Goal: Check status: Check status

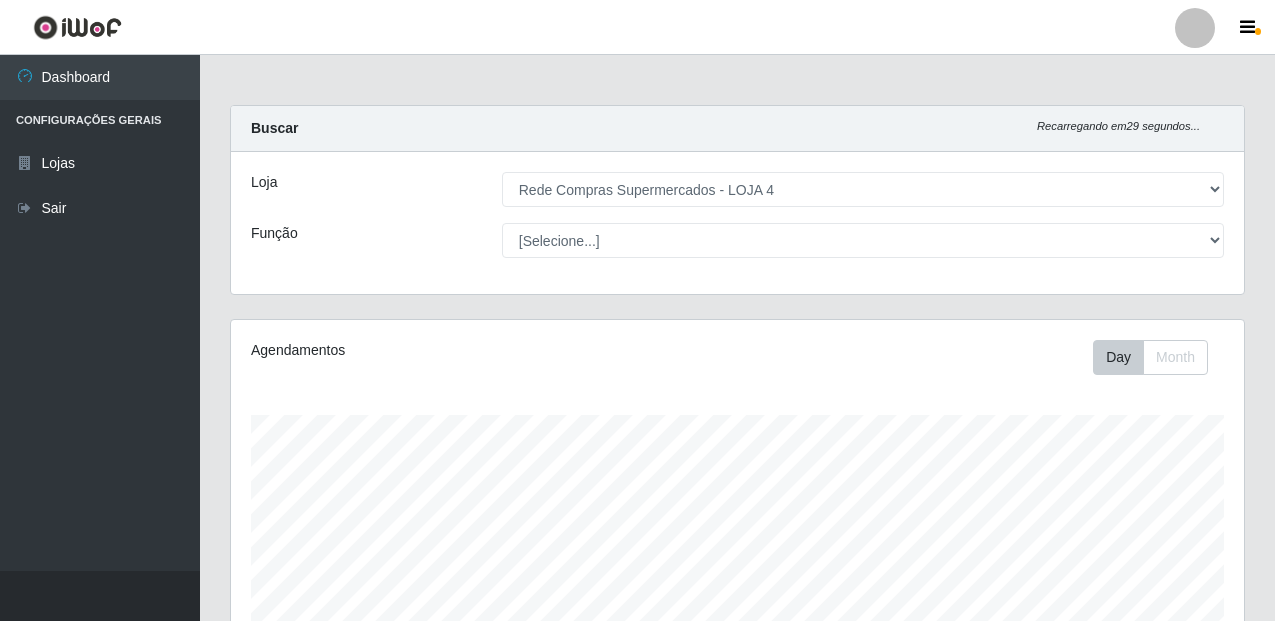
select select "159"
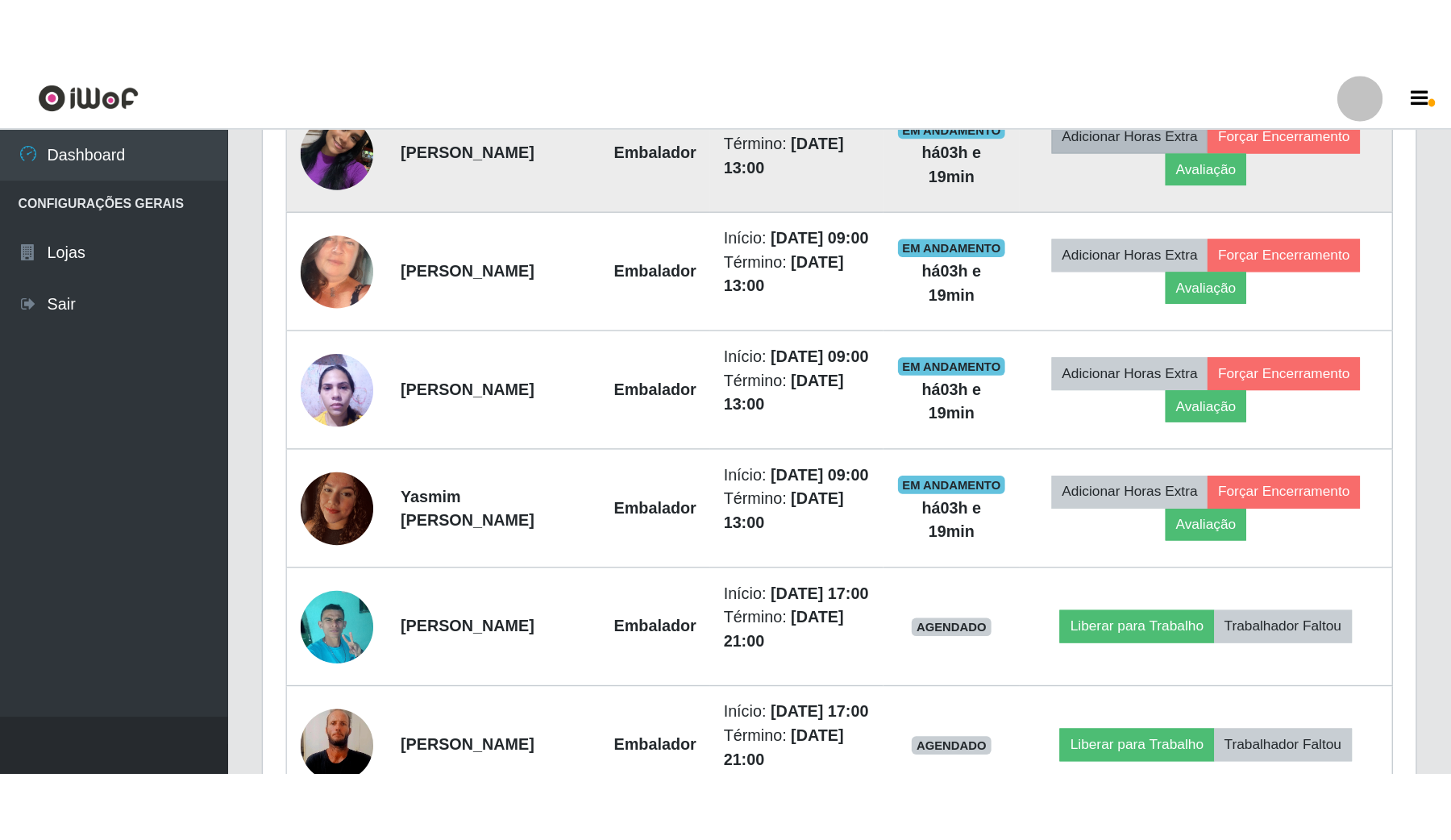
scroll to position [335, 1235]
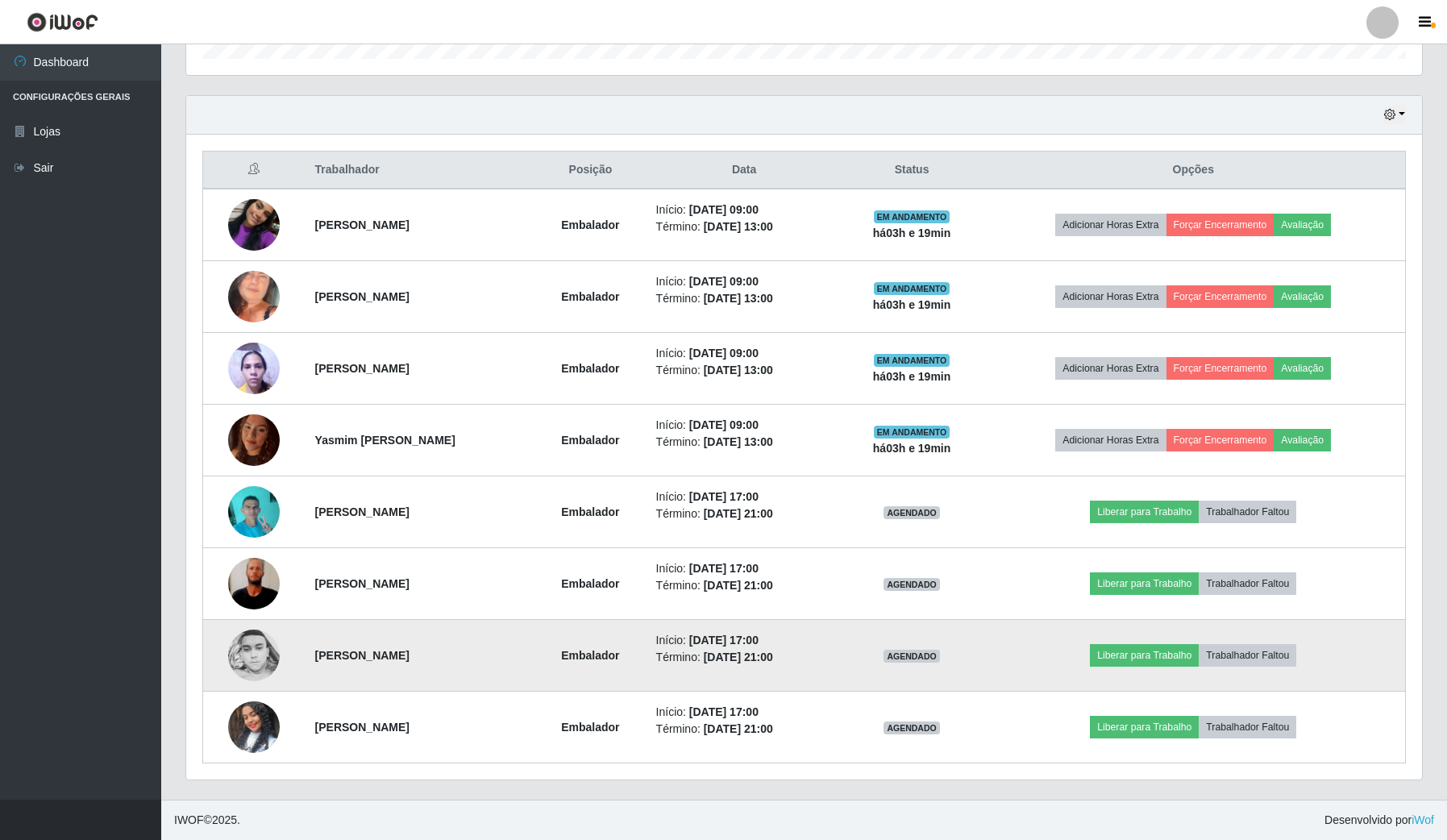
click at [260, 500] on img at bounding box center [254, 655] width 52 height 52
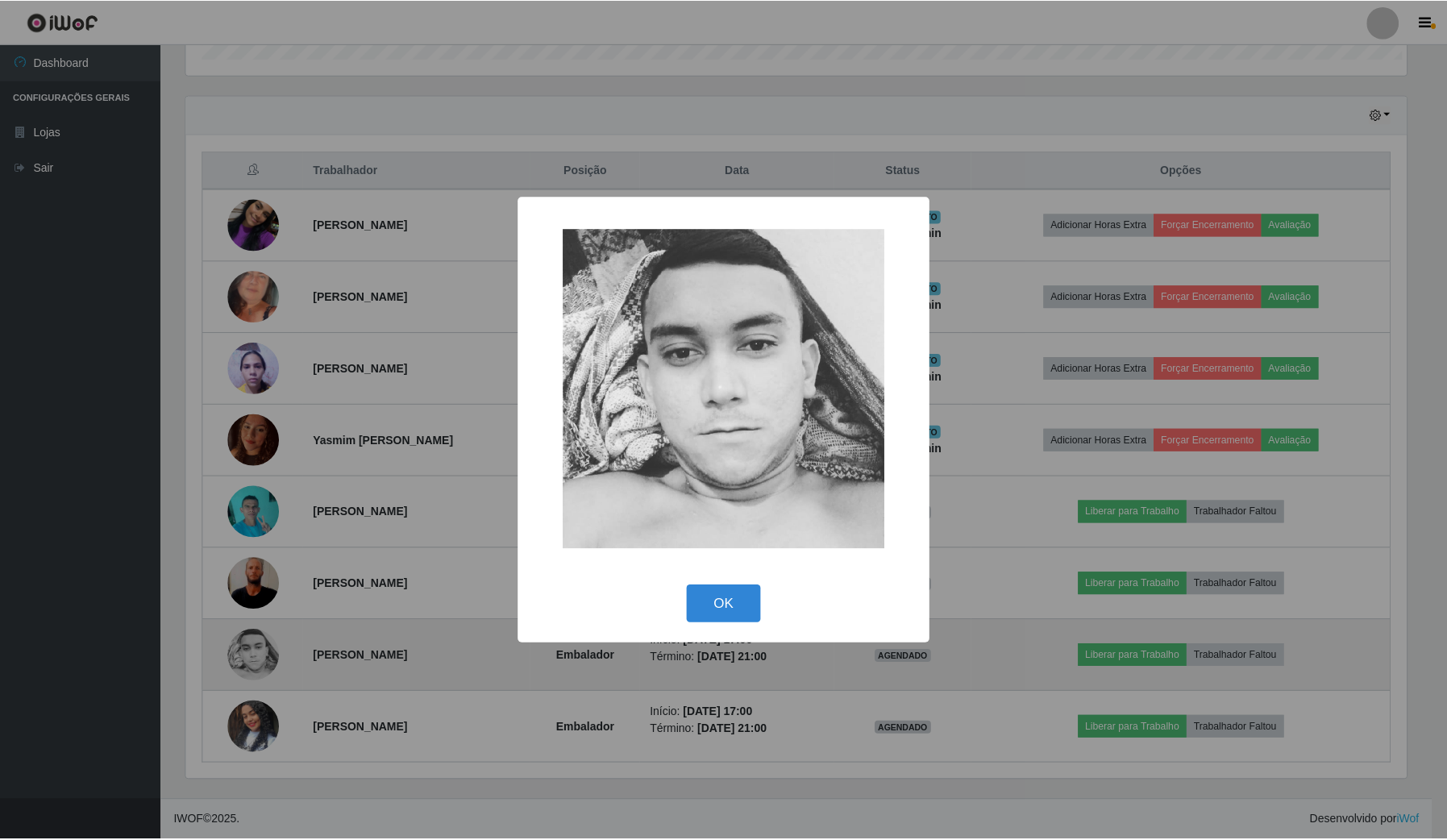
scroll to position [335, 1224]
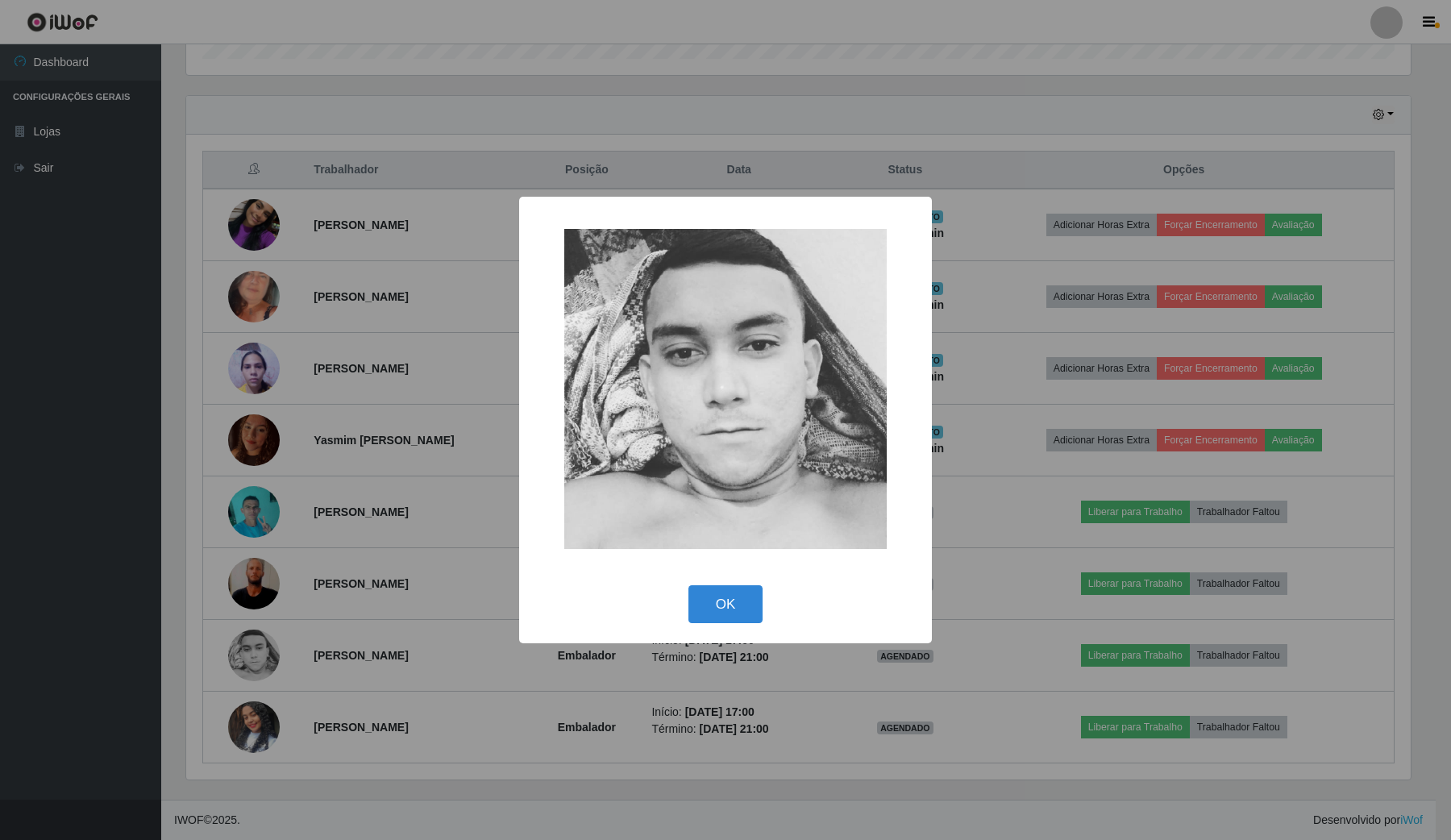
click at [376, 500] on div "× OK Cancel" at bounding box center [726, 420] width 1451 height 840
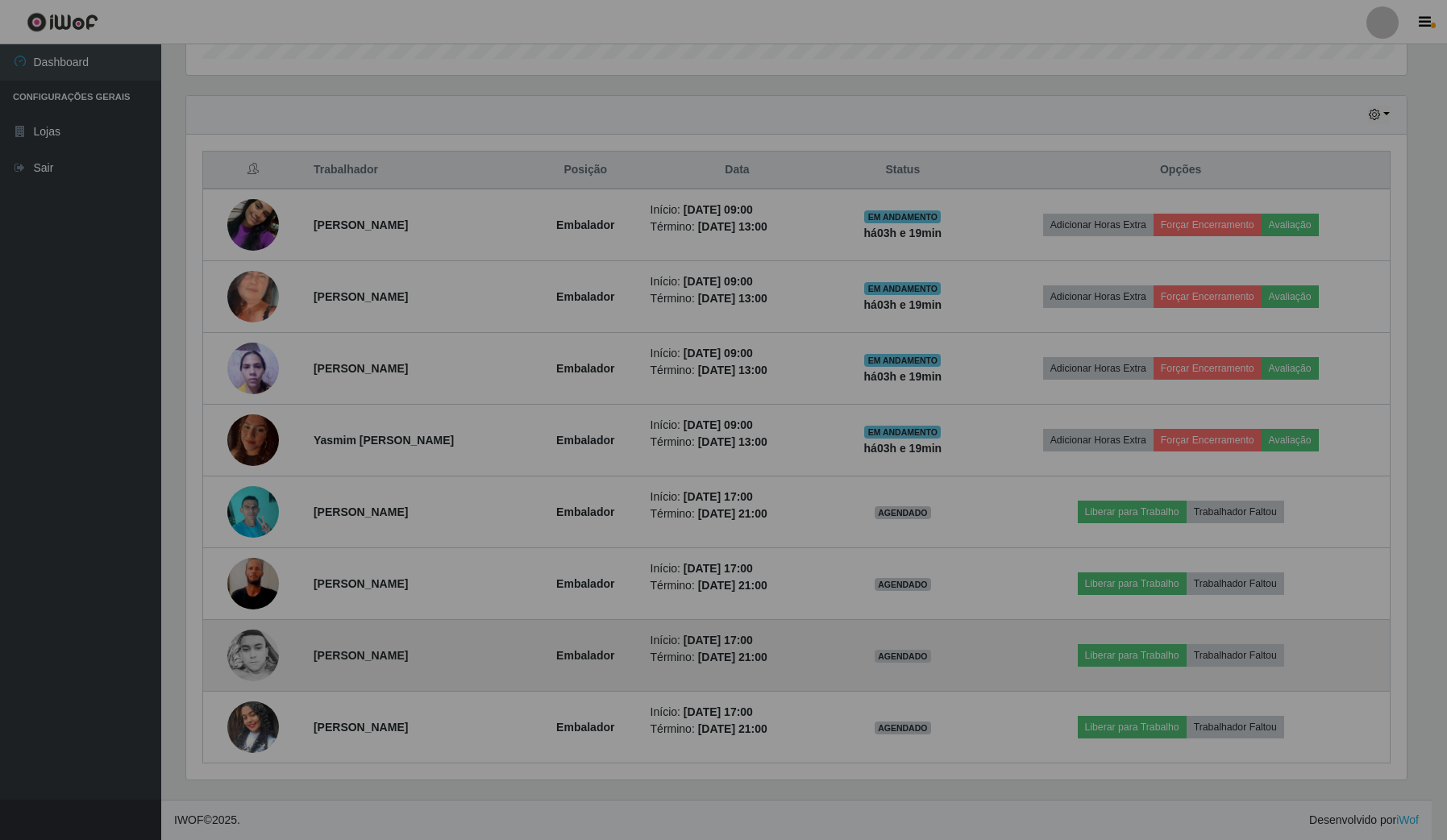
scroll to position [335, 1235]
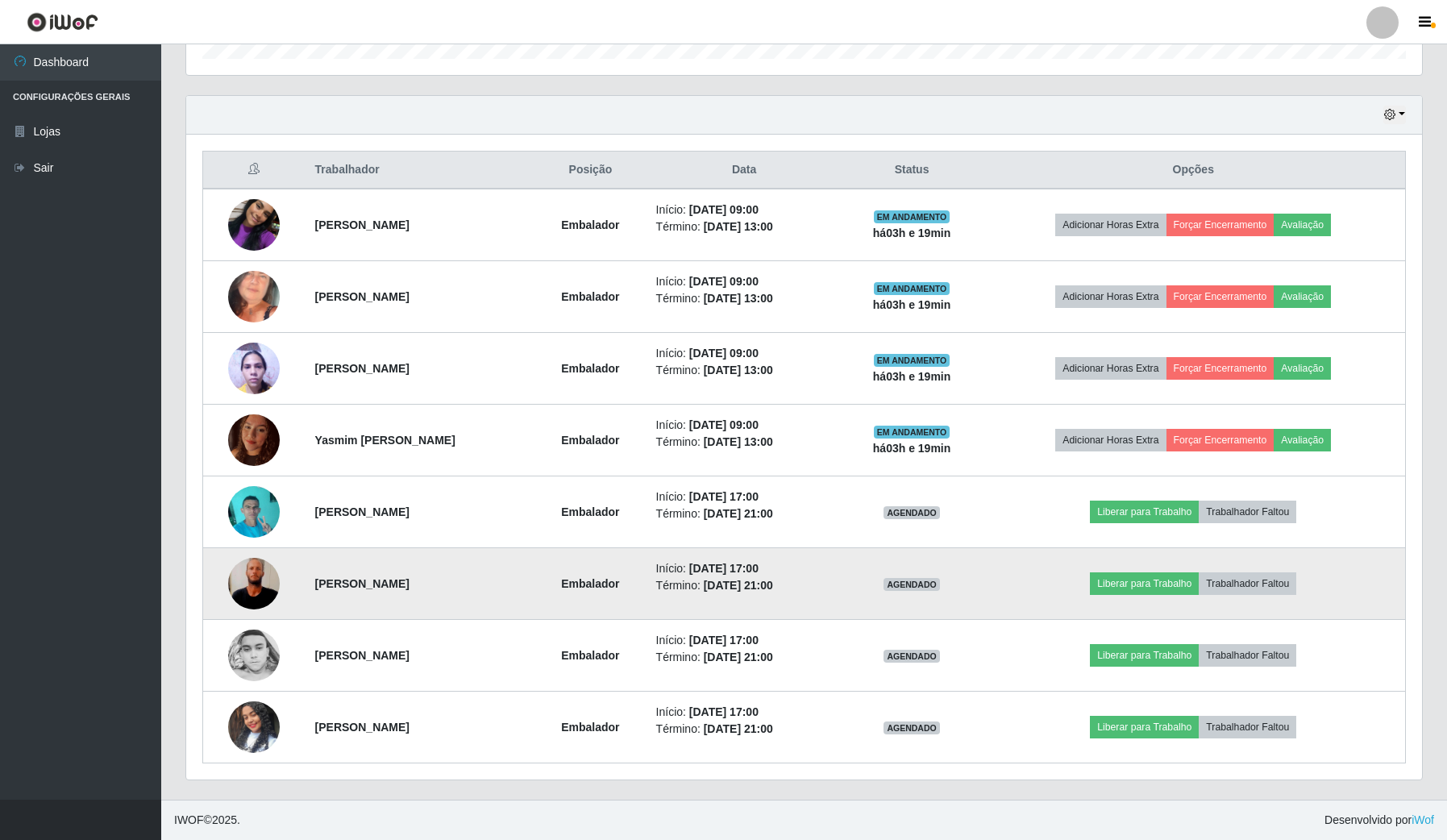
click at [236, 500] on img at bounding box center [254, 584] width 52 height 114
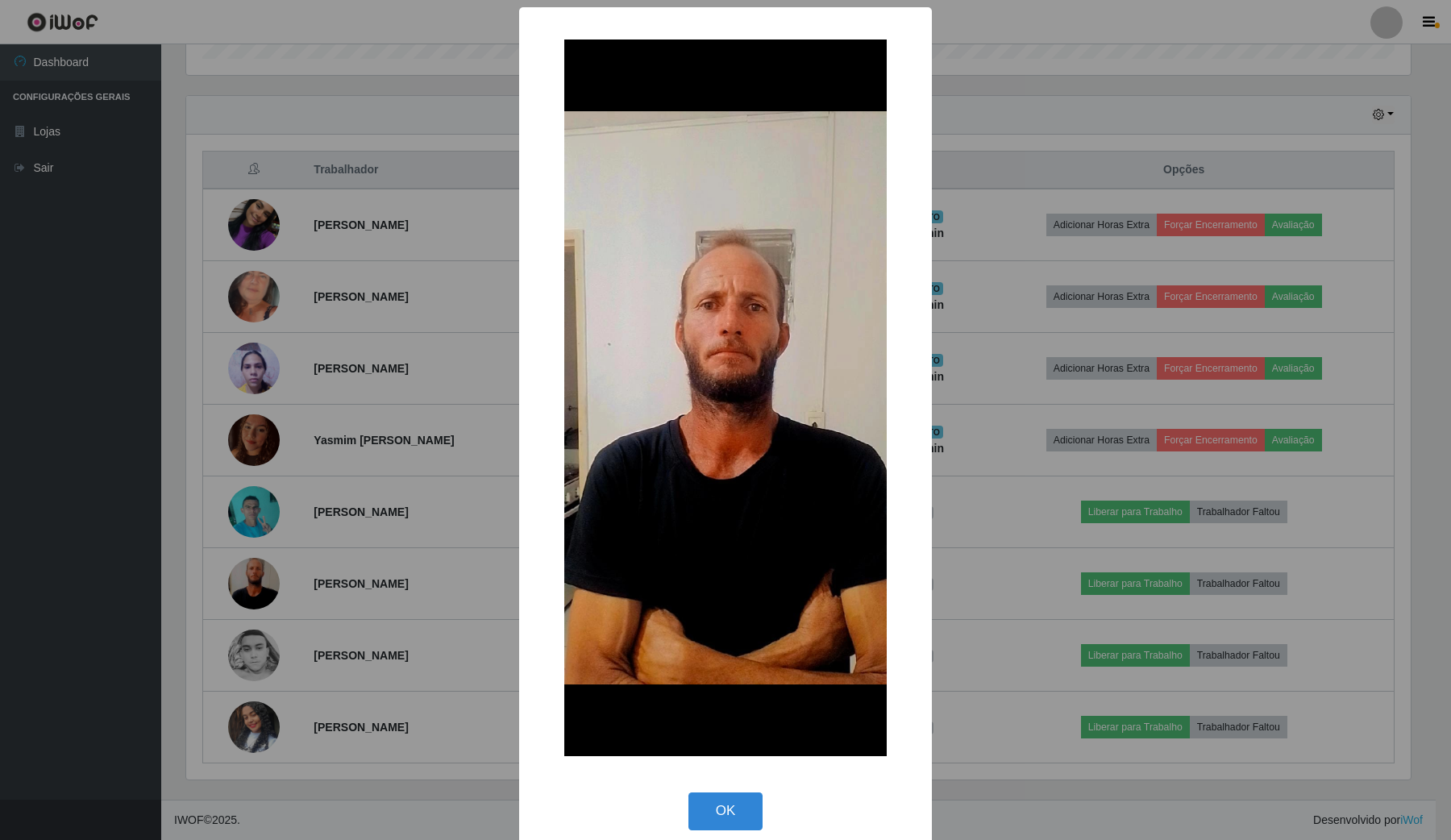
click at [353, 500] on div "× OK Cancel" at bounding box center [726, 420] width 1451 height 840
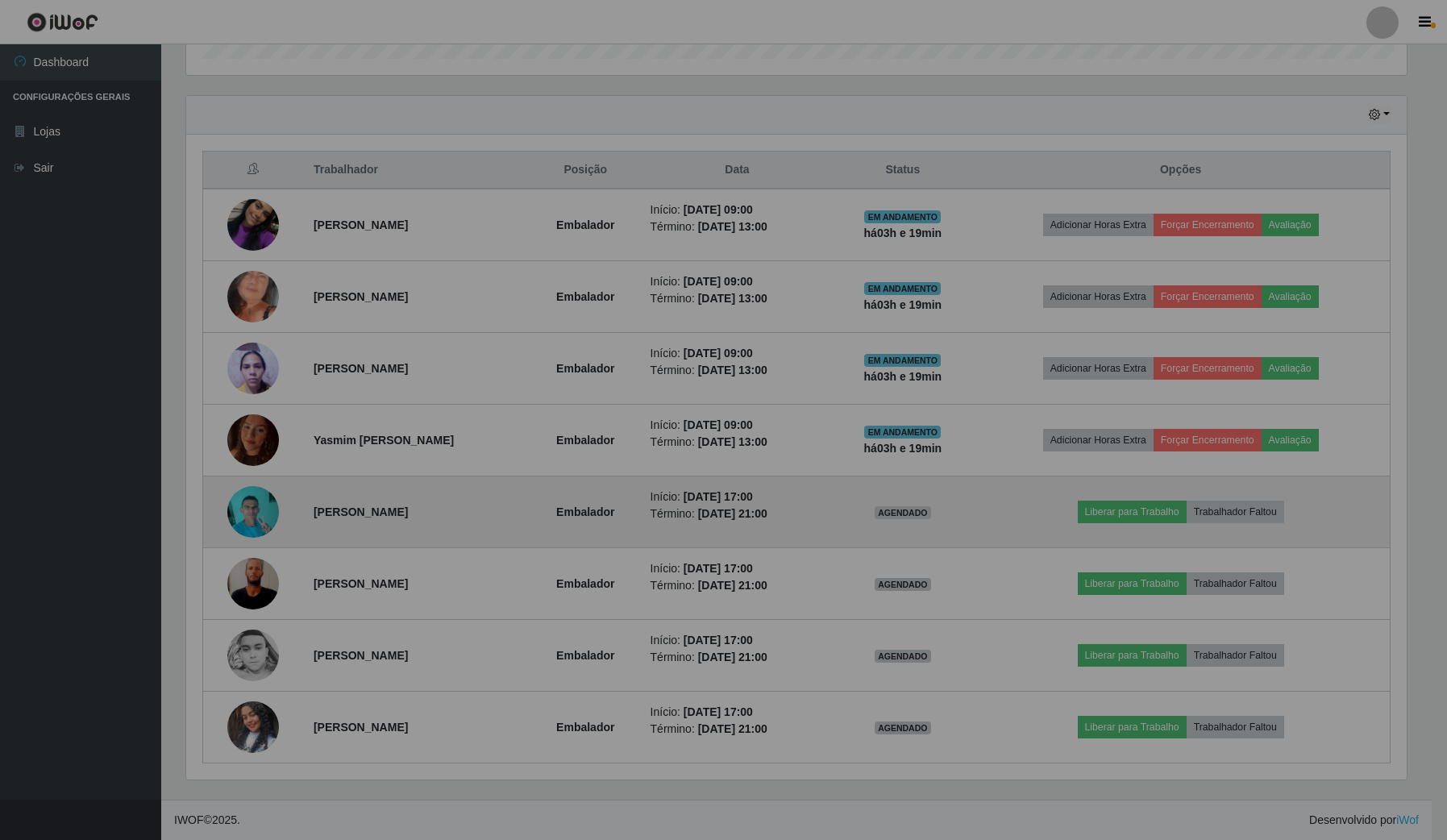
scroll to position [335, 1235]
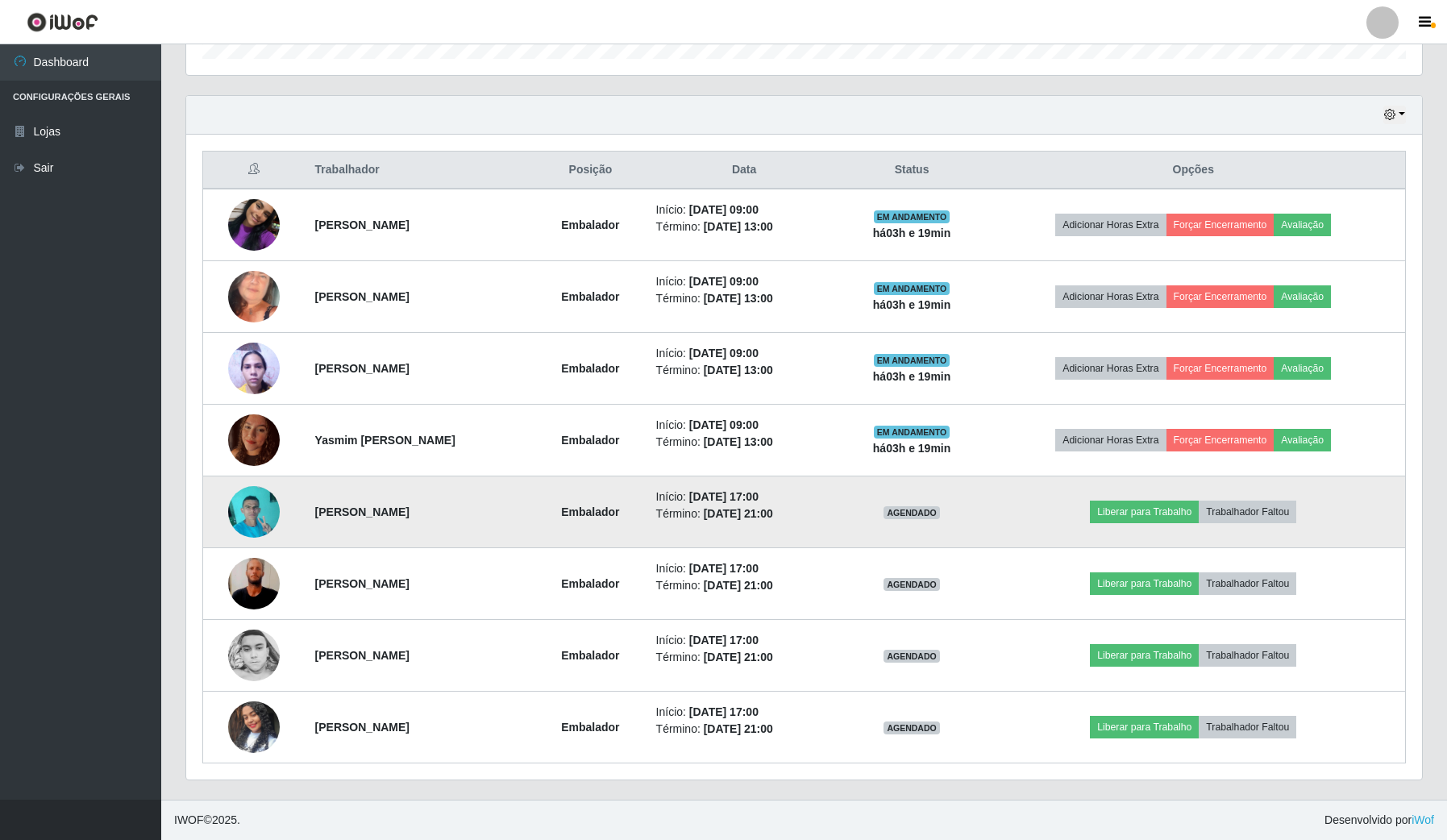
click at [258, 500] on img at bounding box center [254, 511] width 52 height 69
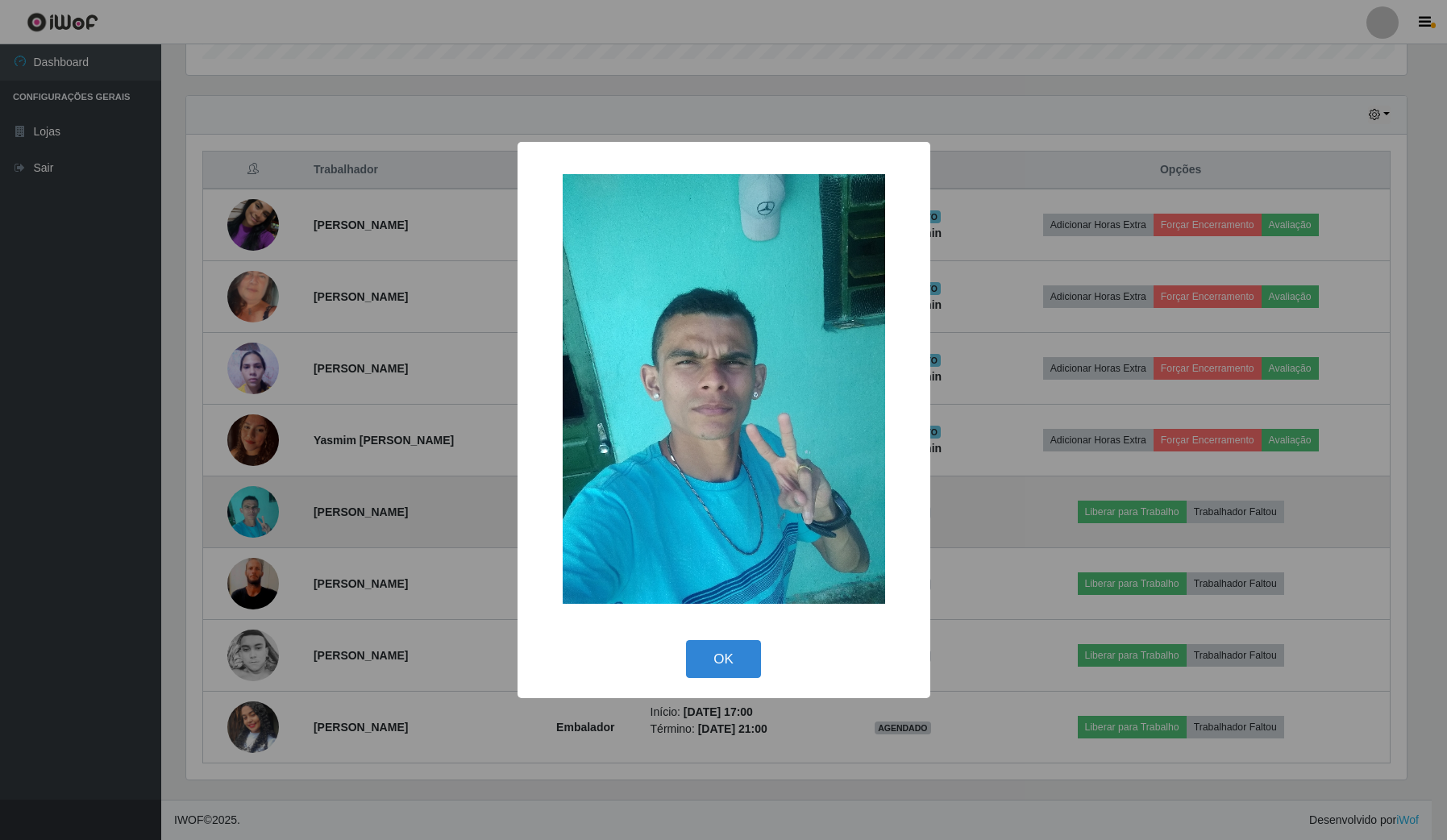
scroll to position [335, 1224]
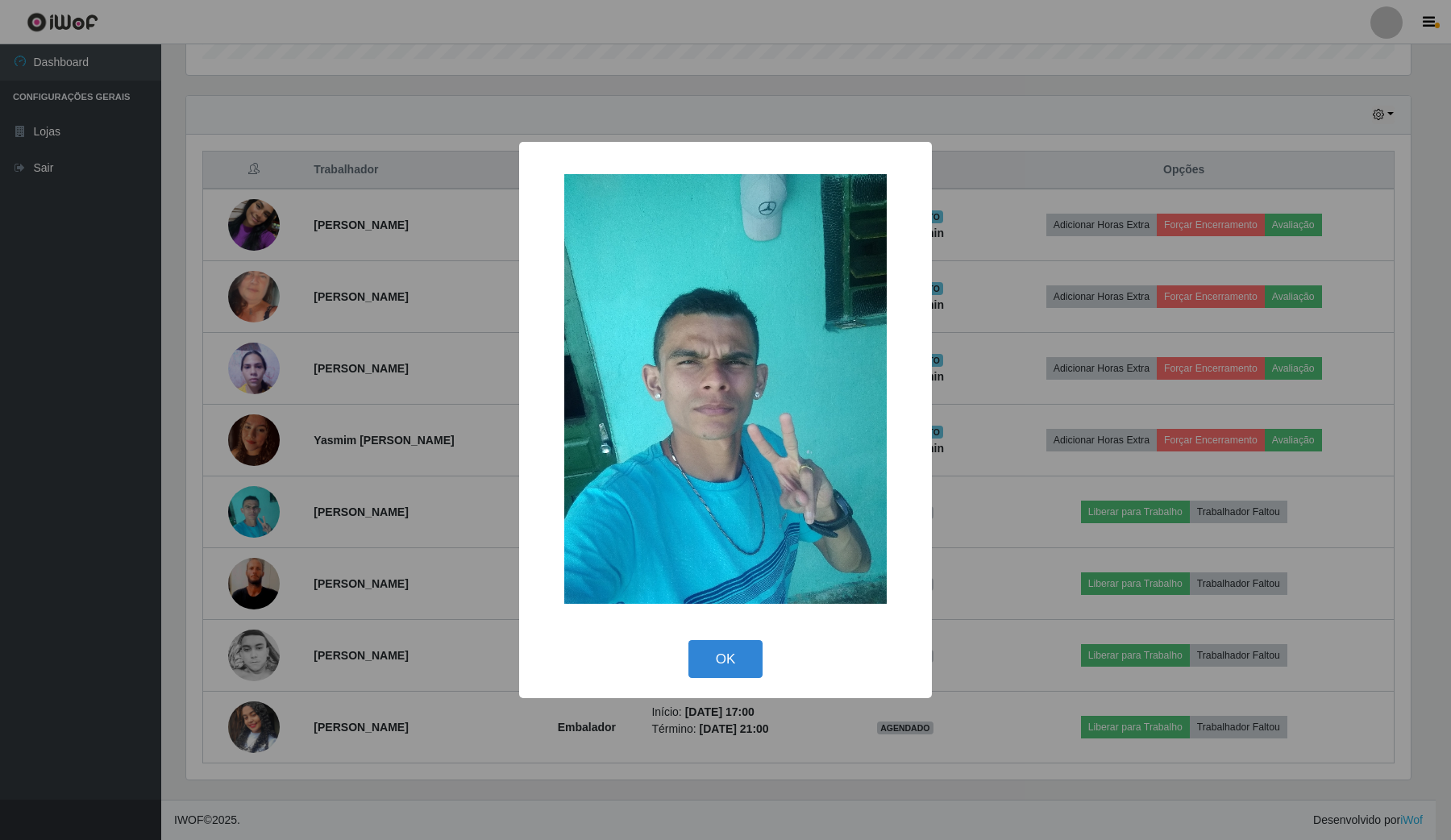
click at [351, 500] on div "× OK Cancel" at bounding box center [726, 420] width 1451 height 840
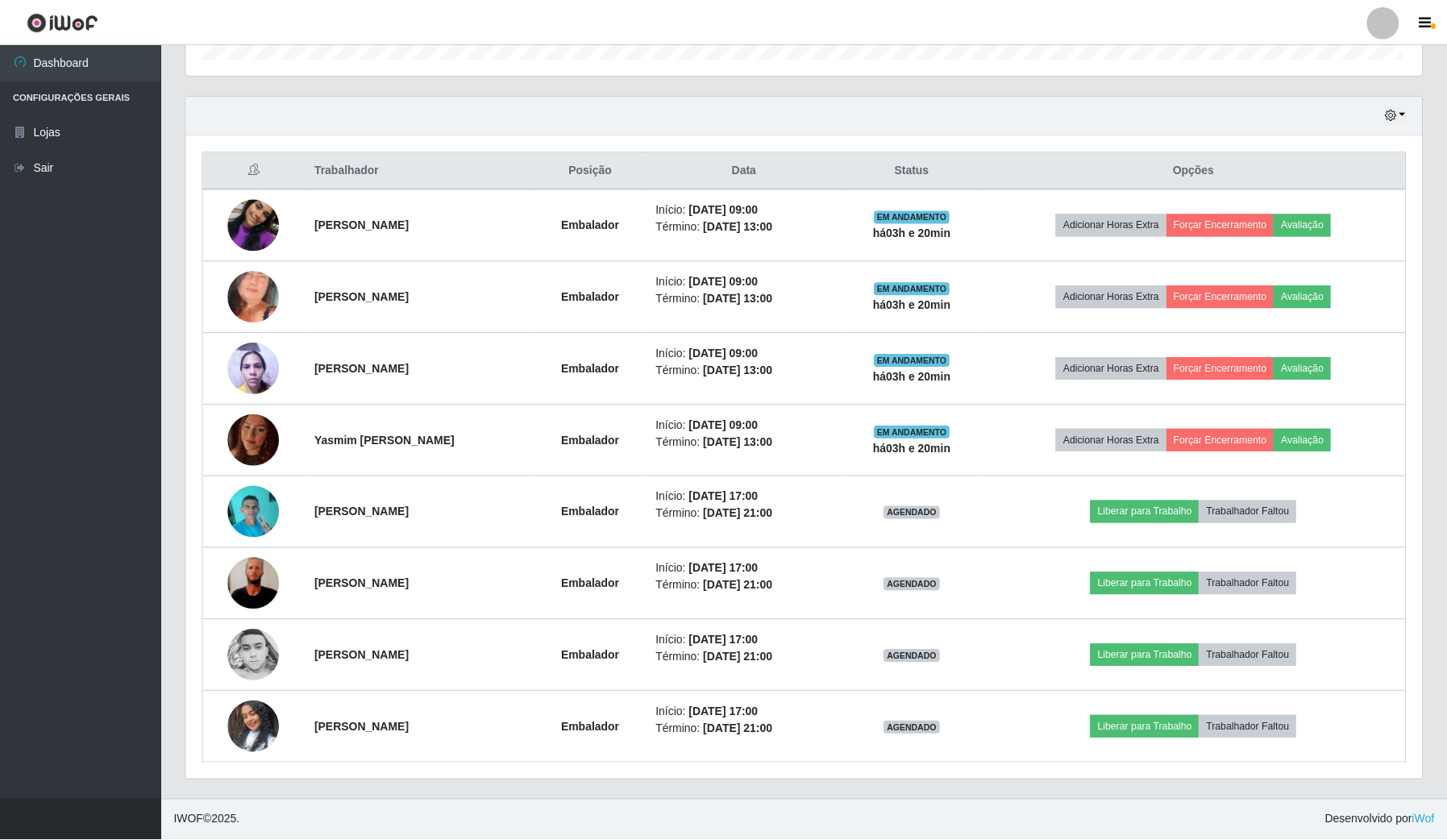
scroll to position [335, 1235]
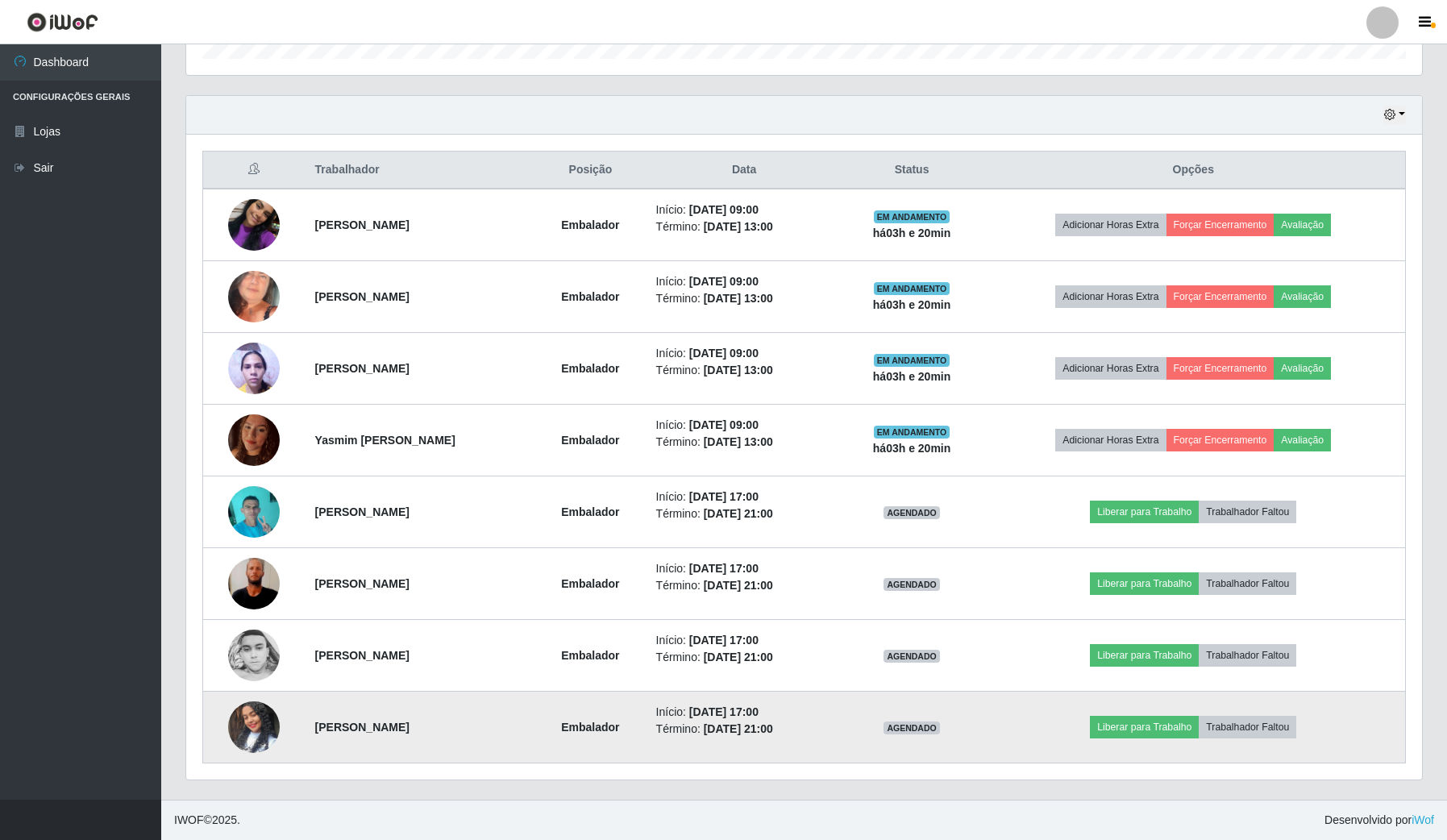
click at [268, 500] on img at bounding box center [254, 727] width 52 height 92
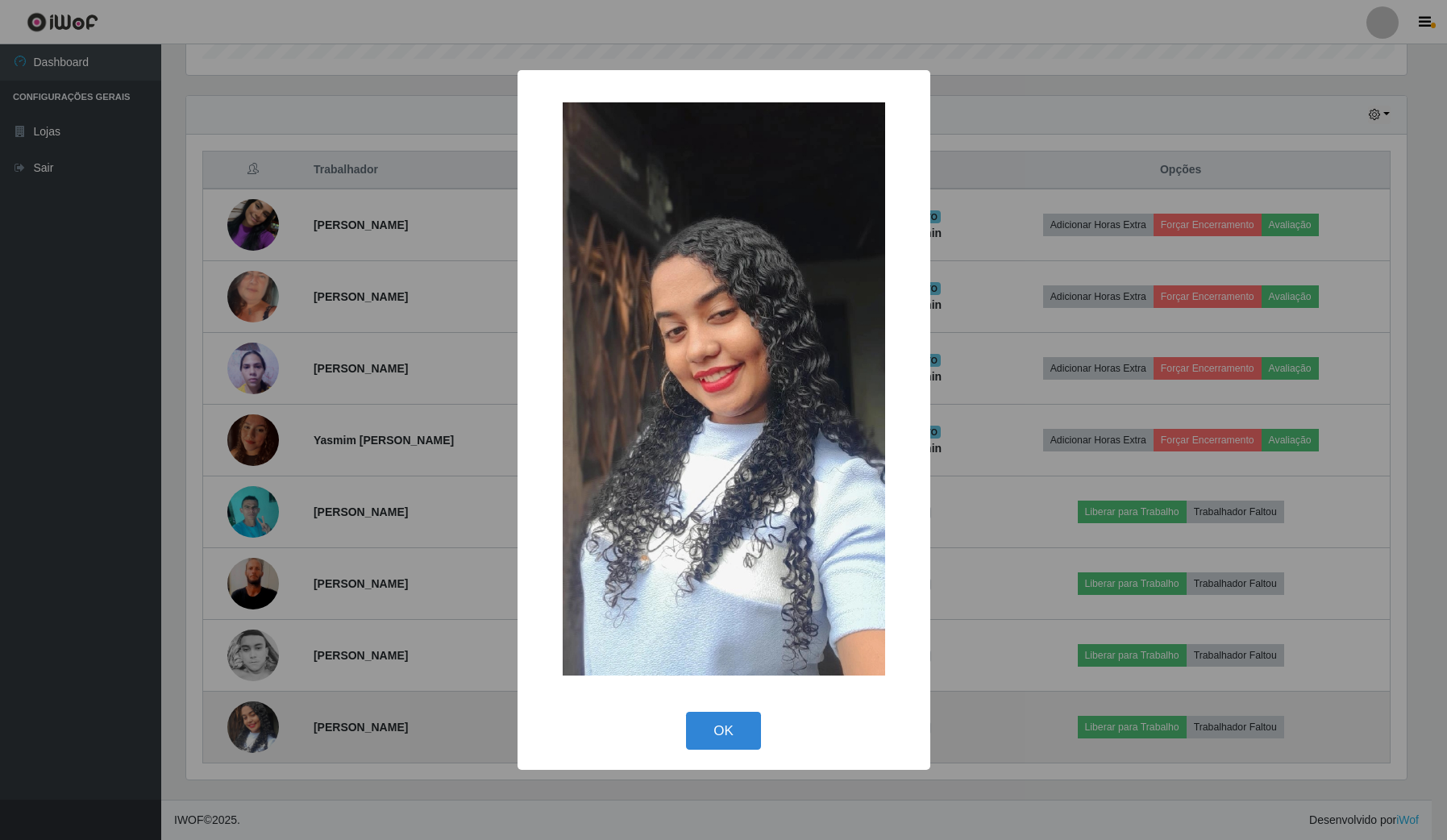
scroll to position [335, 1224]
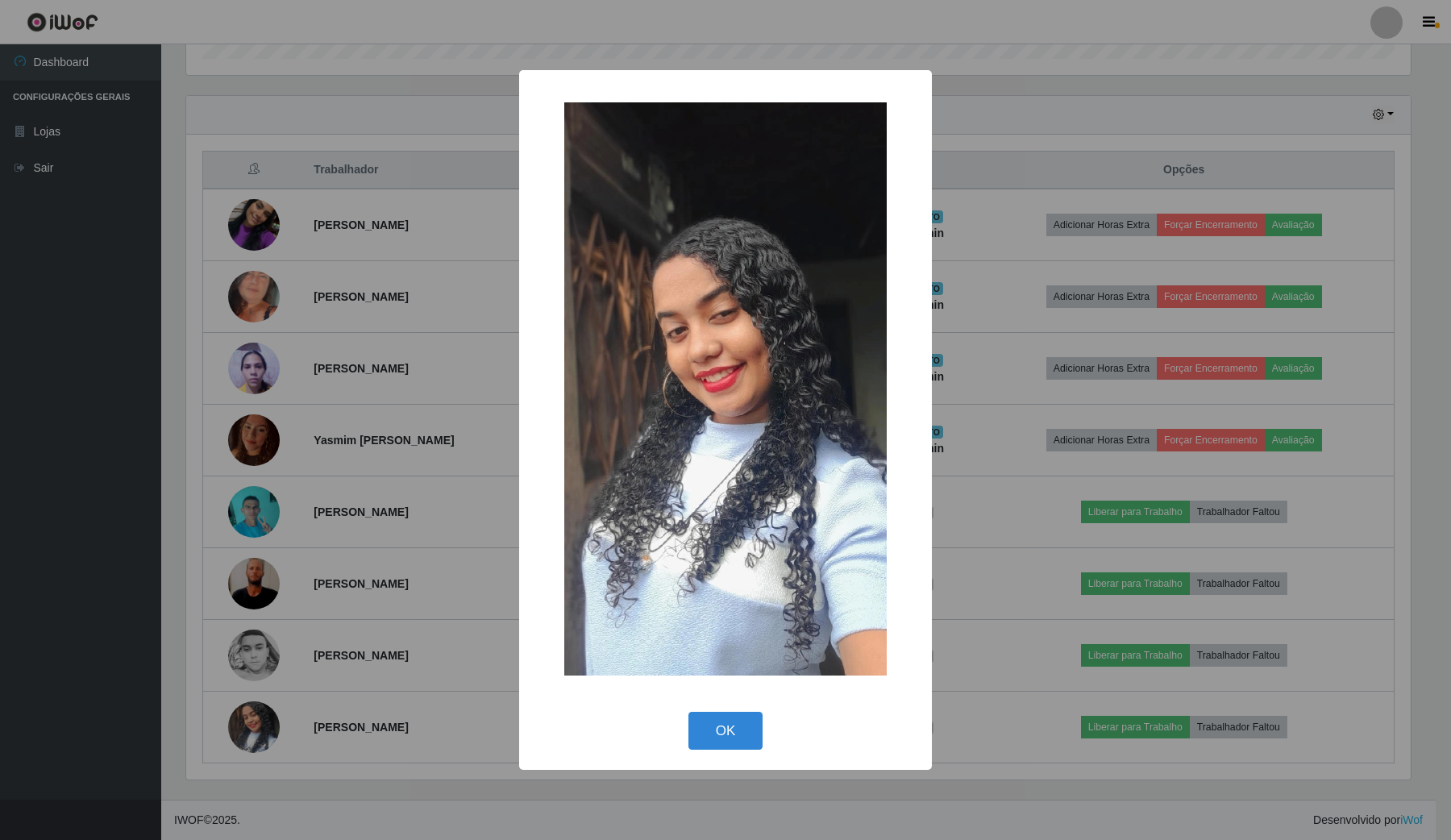
click at [281, 500] on div "× OK Cancel" at bounding box center [726, 420] width 1451 height 840
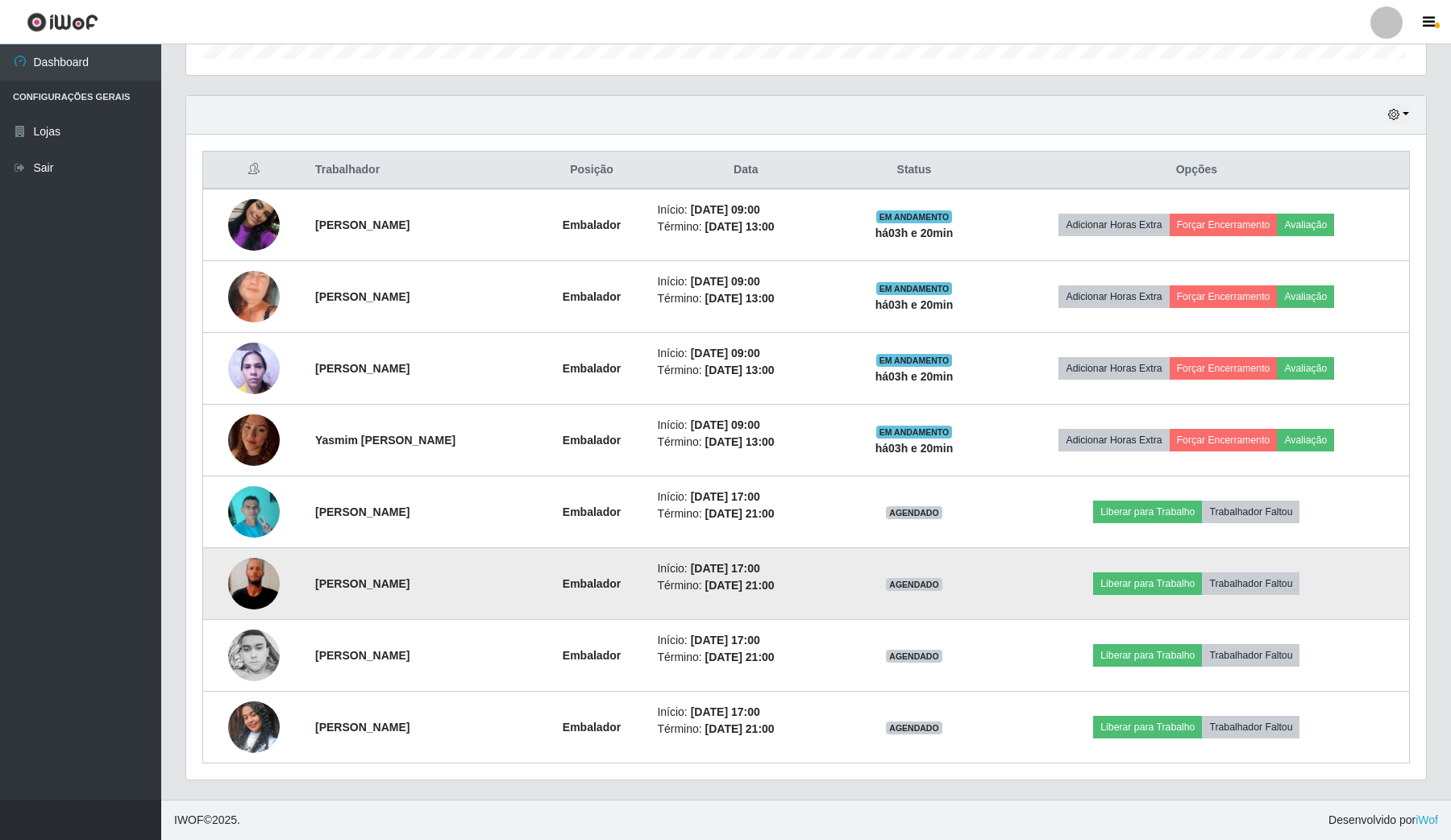
scroll to position [335, 1235]
click at [252, 500] on img at bounding box center [254, 584] width 52 height 114
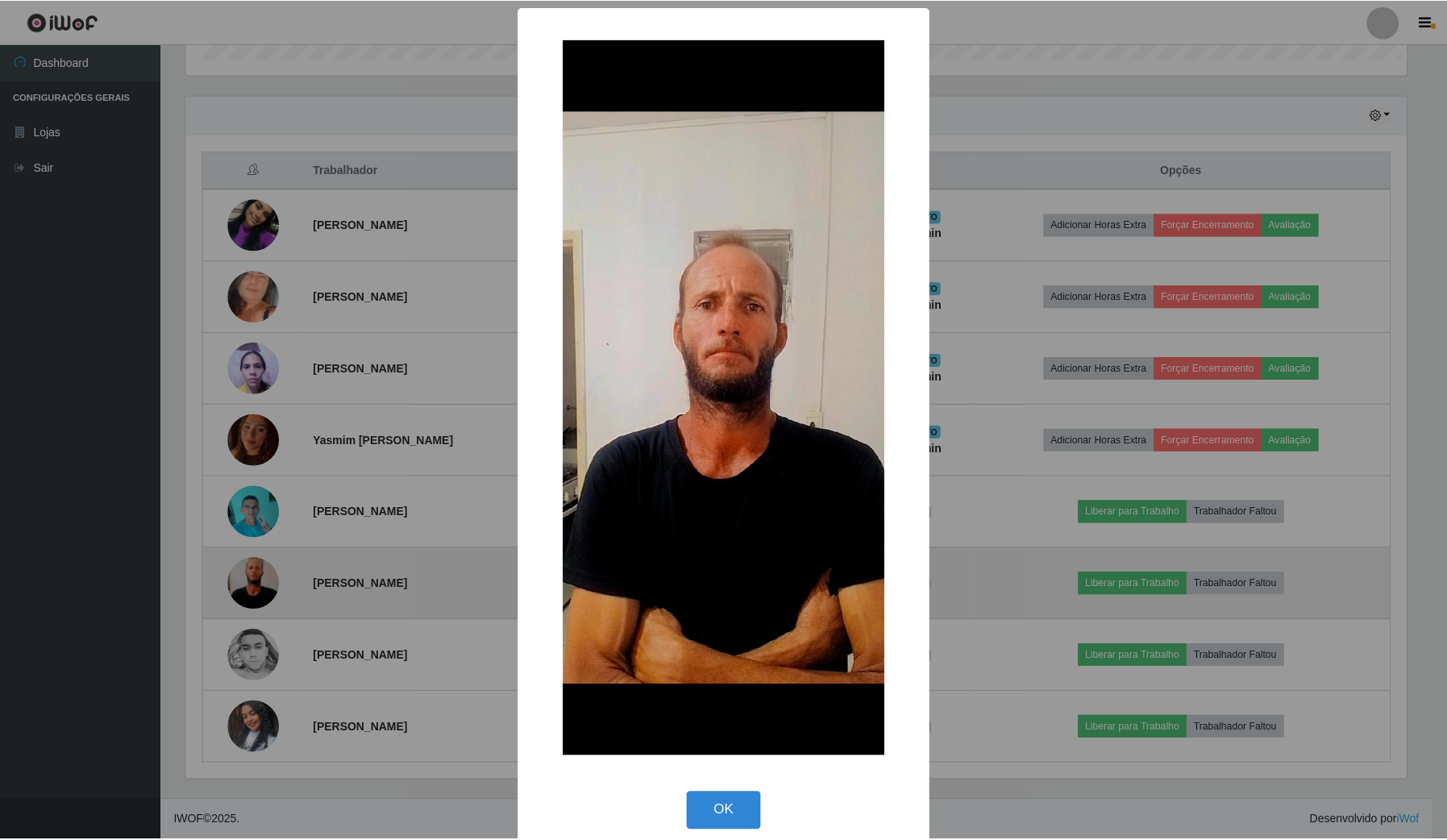
scroll to position [335, 1224]
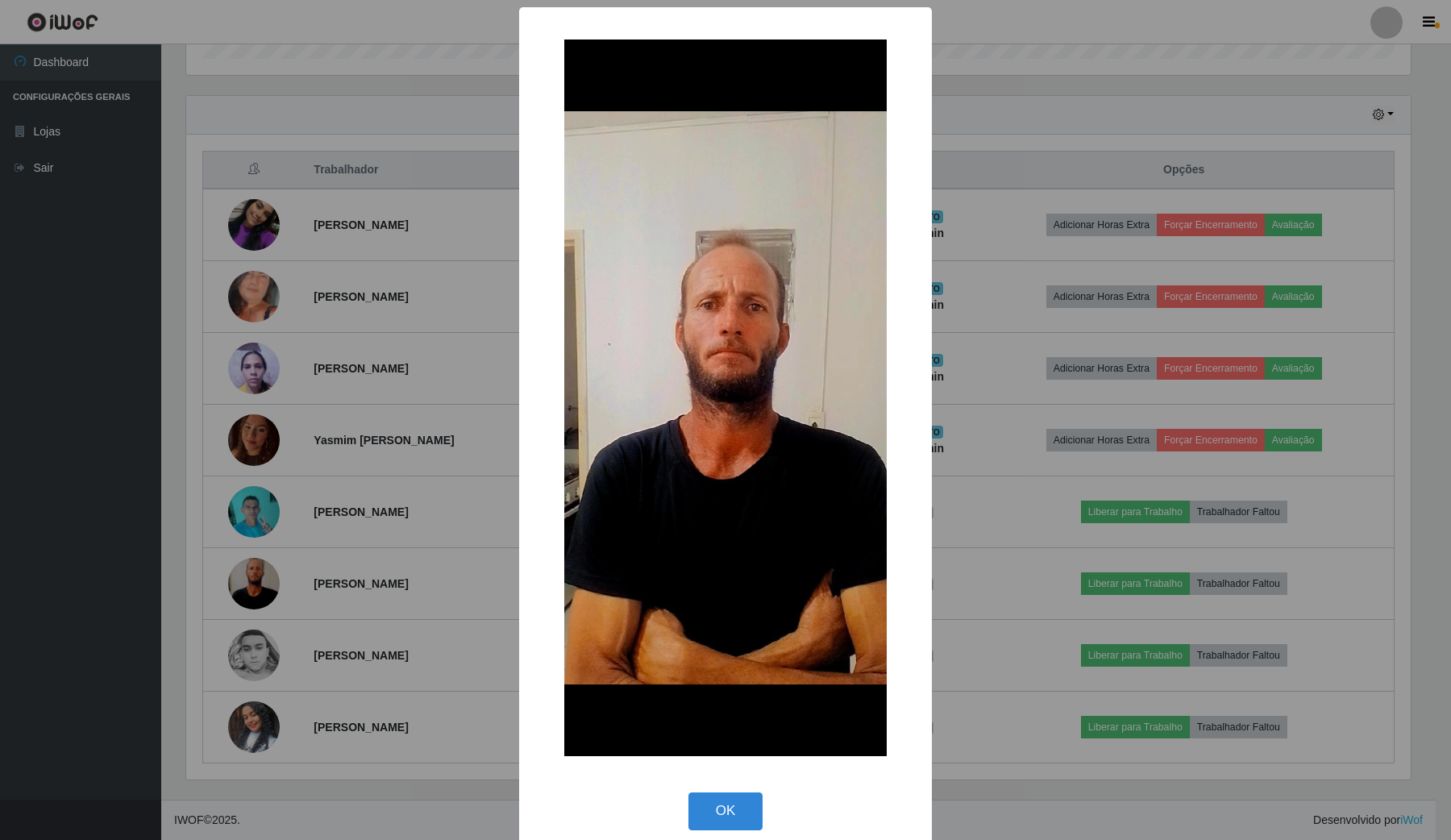
click at [407, 500] on div "× OK Cancel" at bounding box center [726, 420] width 1451 height 840
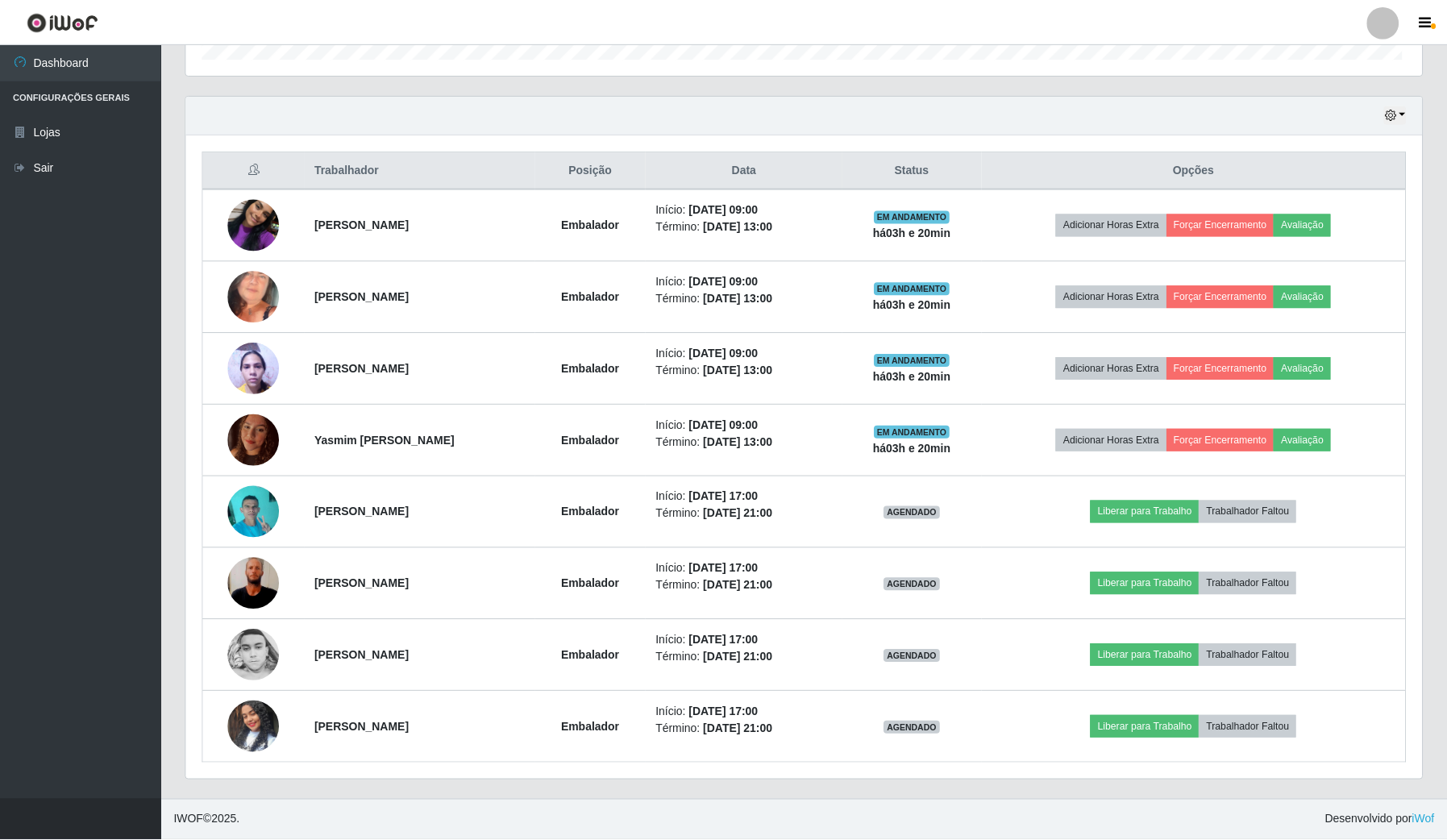
scroll to position [335, 1235]
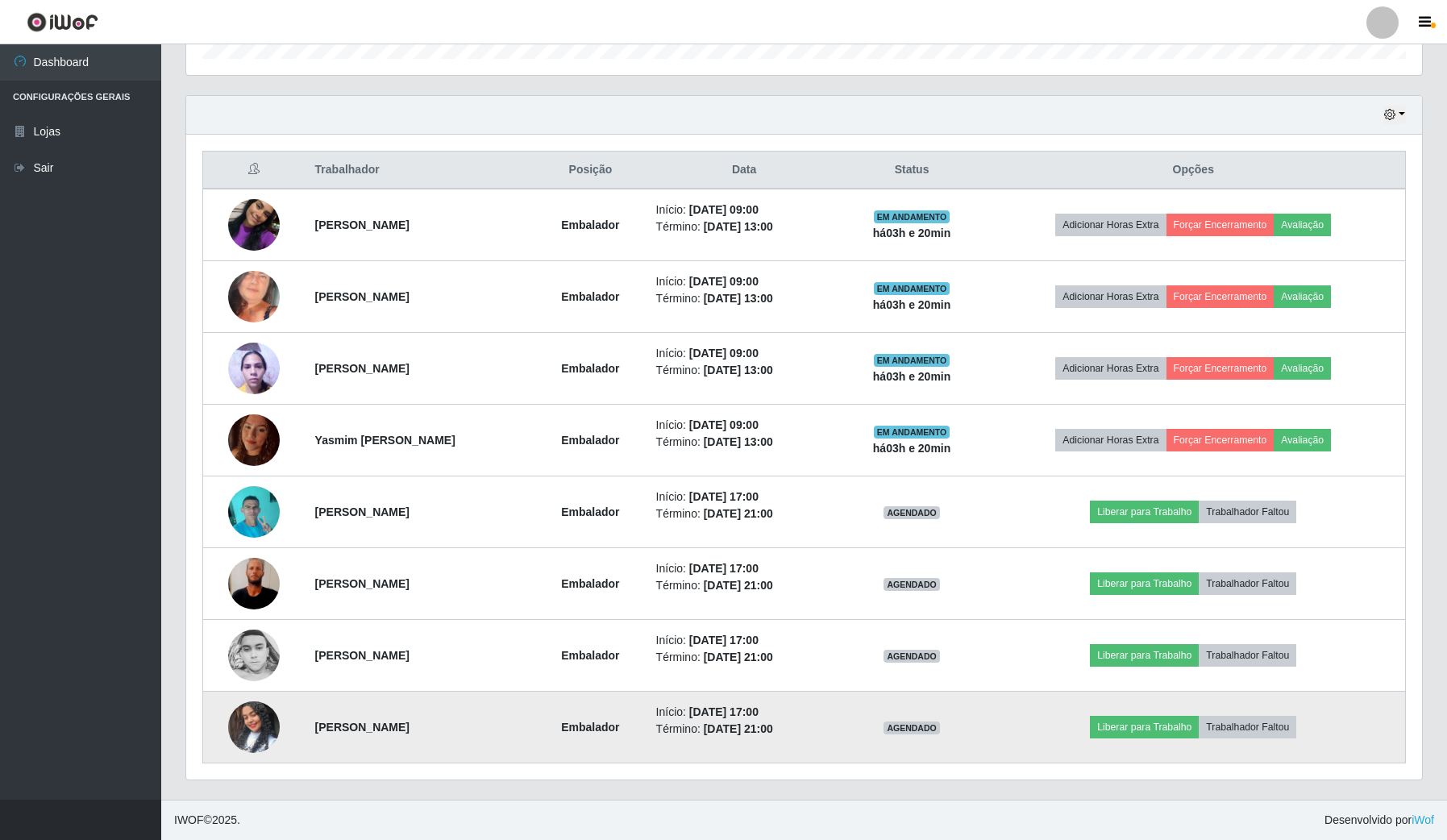
click at [247, 500] on img at bounding box center [254, 727] width 52 height 92
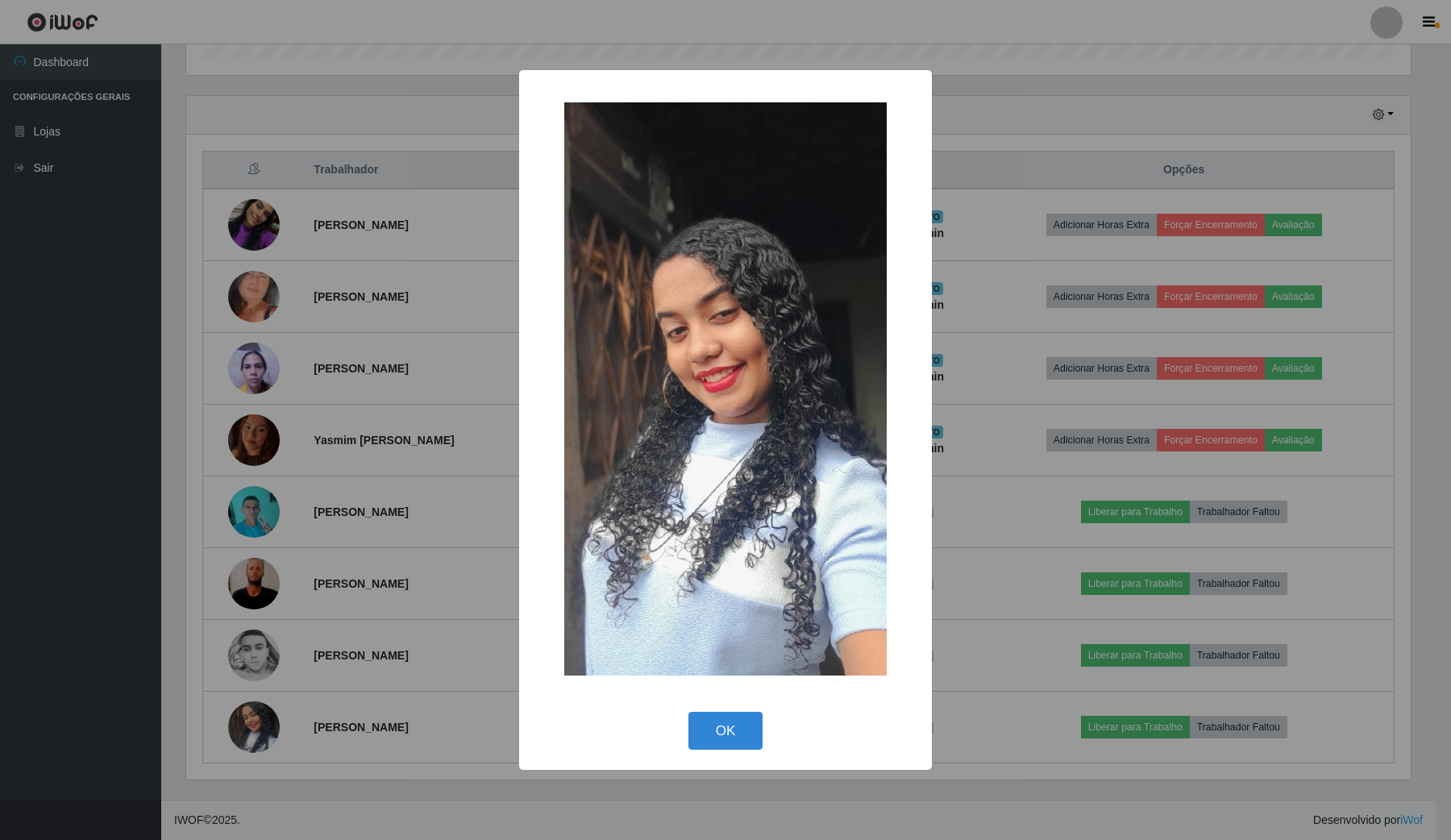
click at [183, 500] on div "× OK Cancel" at bounding box center [726, 420] width 1451 height 840
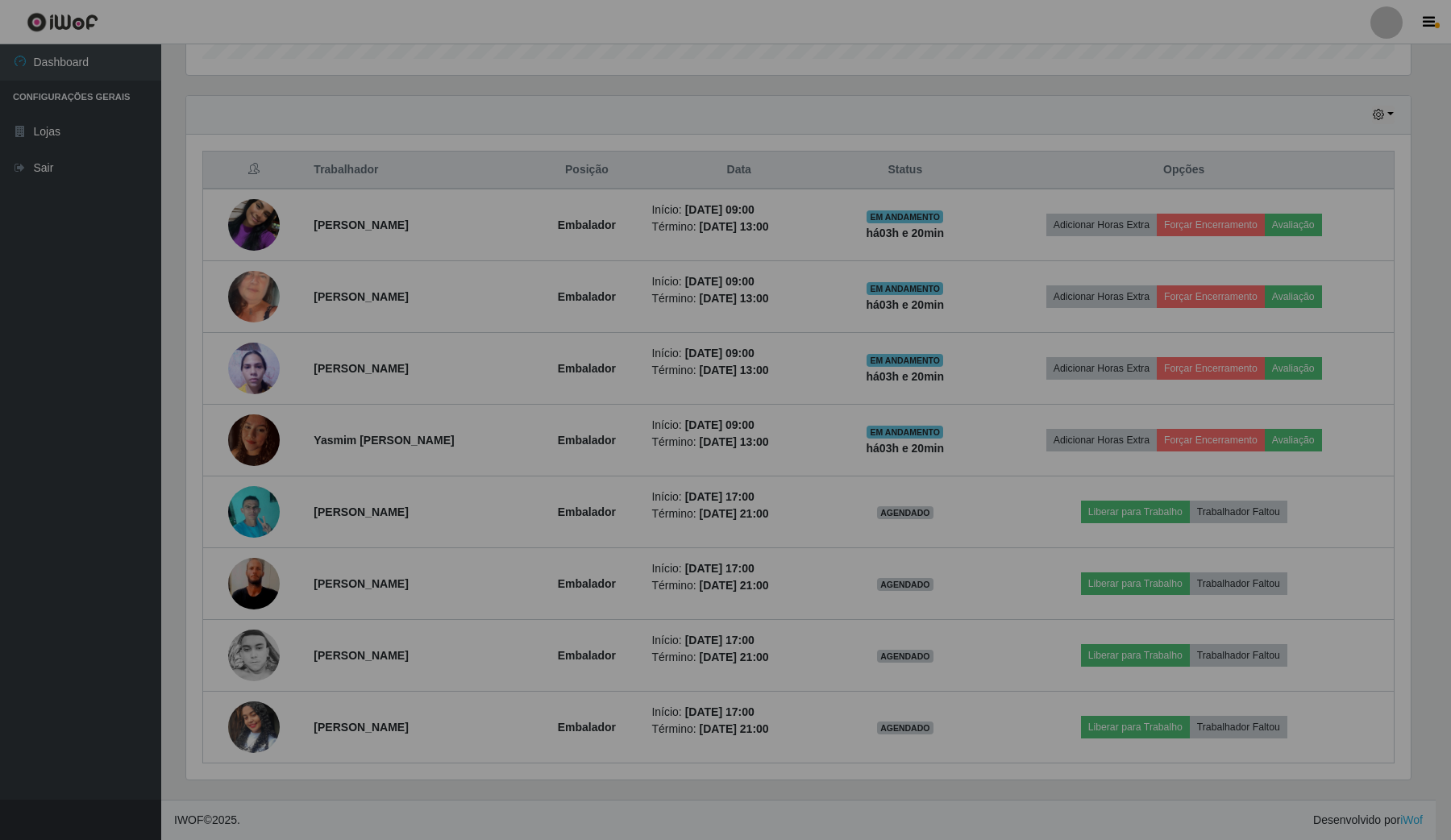
scroll to position [335, 1235]
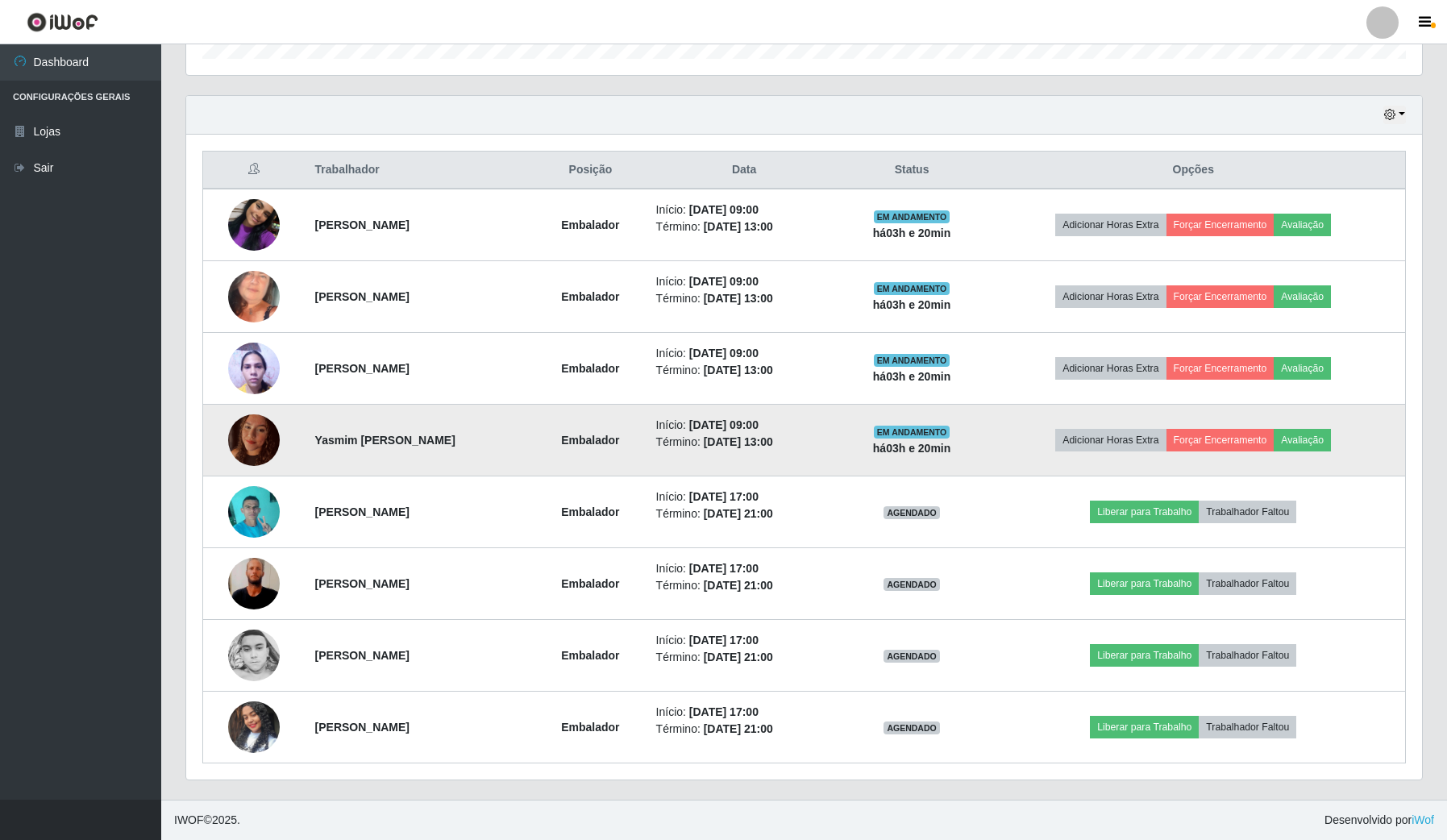
click at [251, 419] on img at bounding box center [254, 439] width 52 height 69
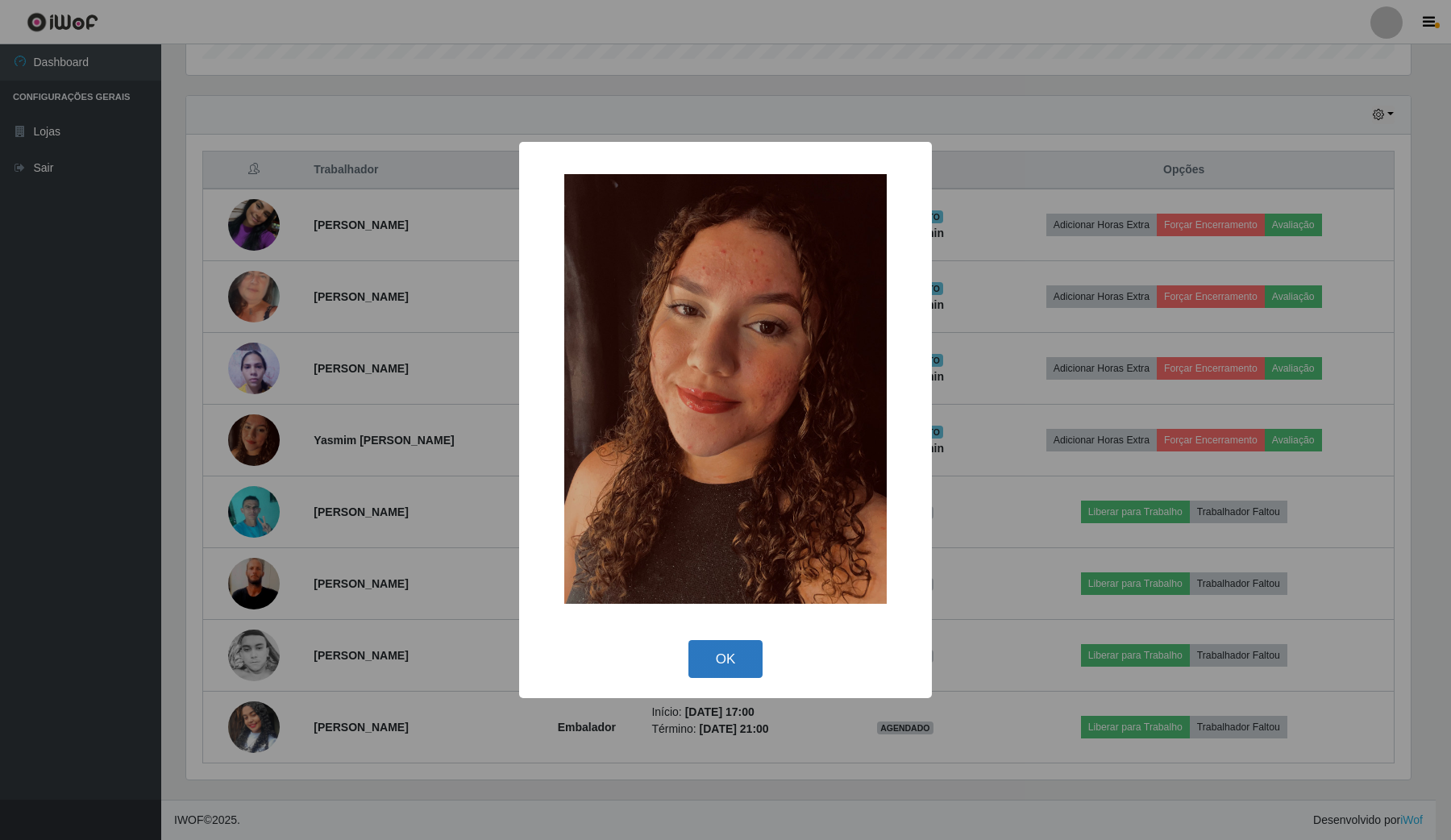
click at [726, 500] on button "OK" at bounding box center [726, 659] width 75 height 38
